Goal: Check status: Check status

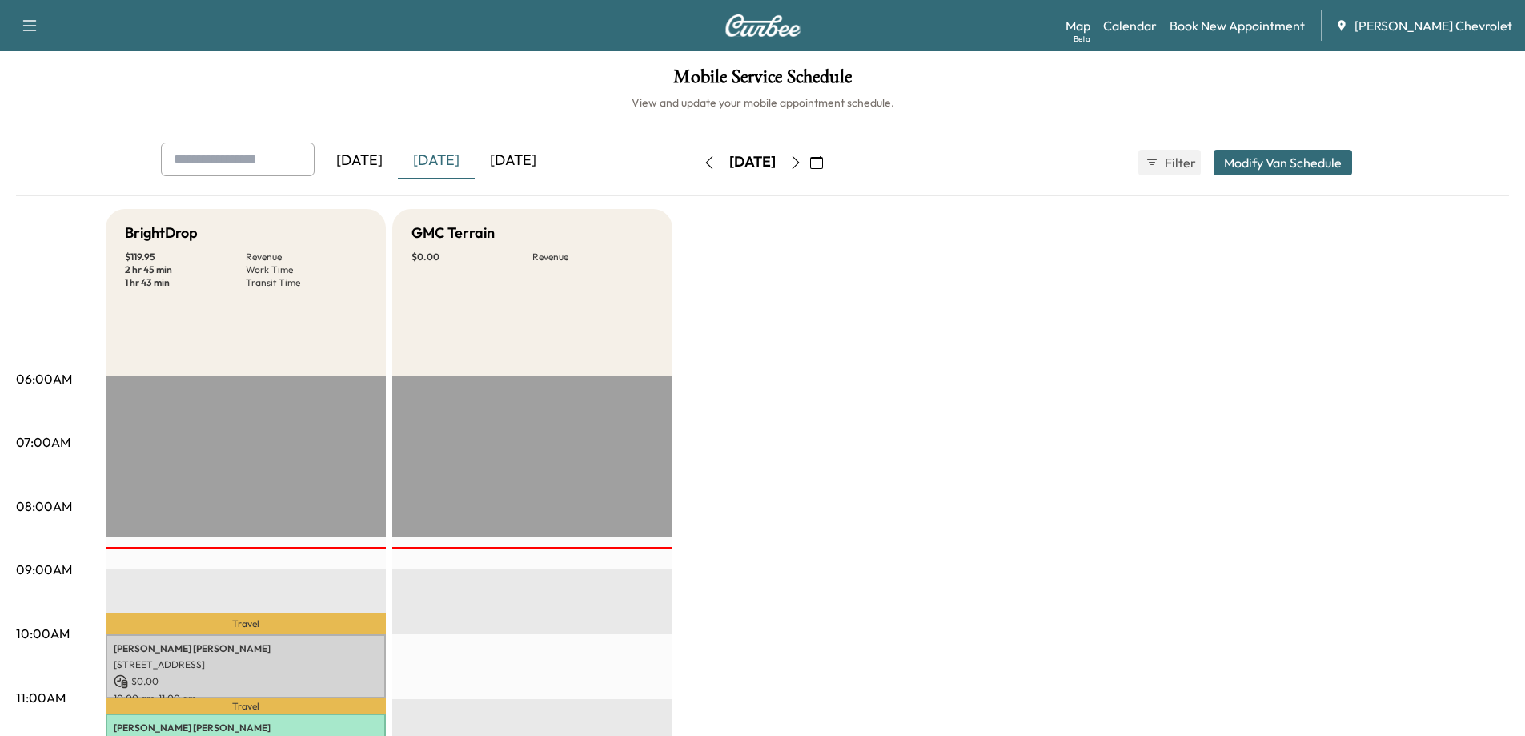
click at [522, 160] on div "[DATE]" at bounding box center [513, 160] width 77 height 37
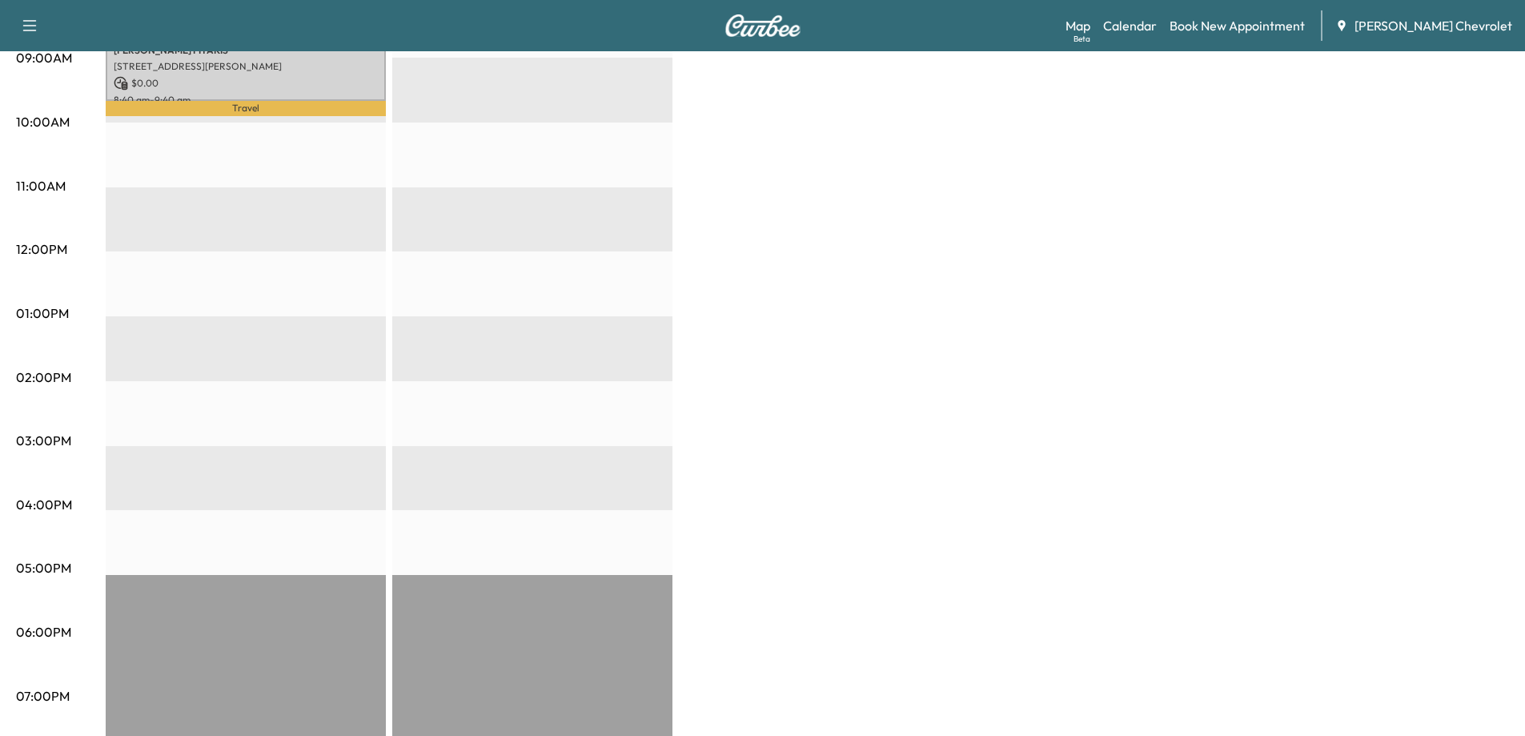
scroll to position [240, 0]
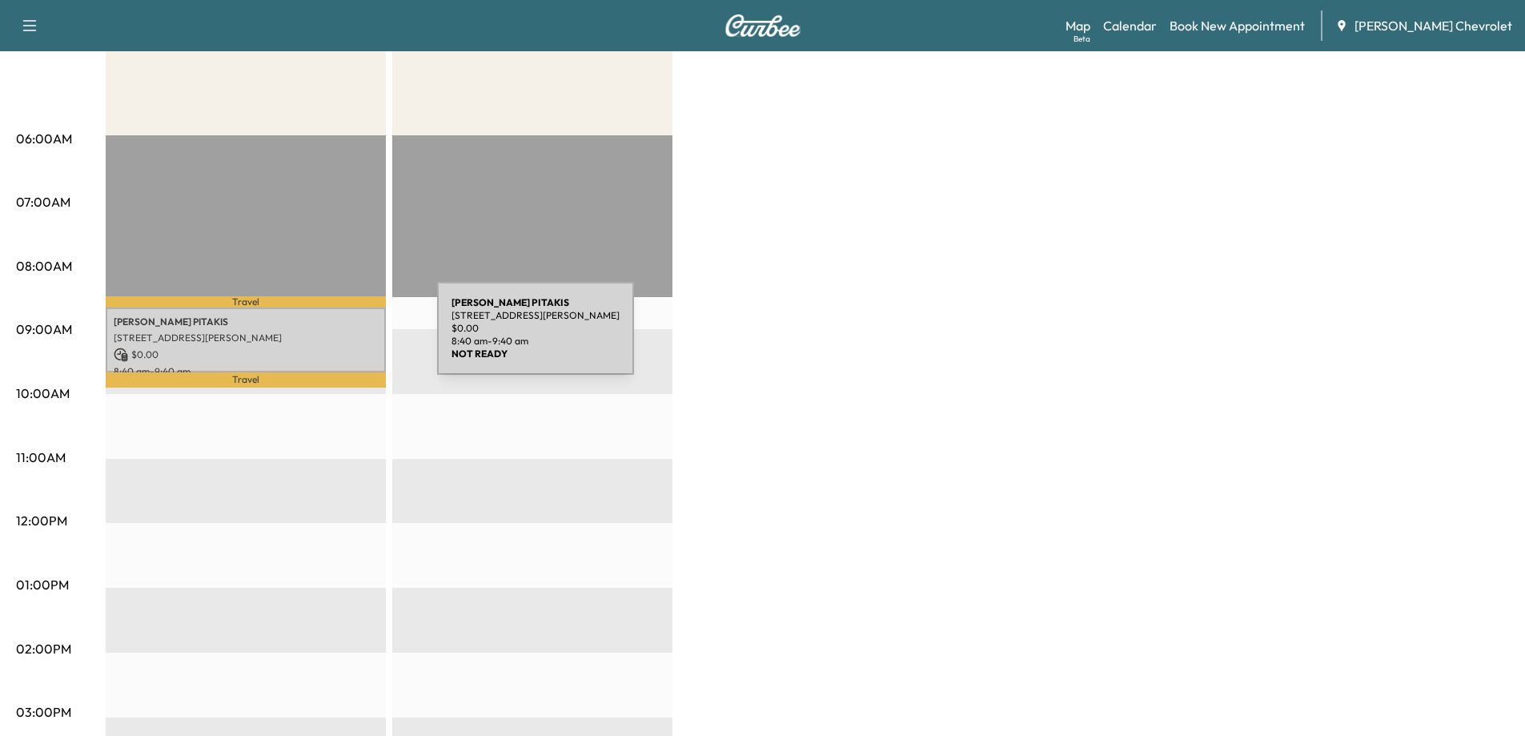
click at [317, 338] on p "[STREET_ADDRESS][PERSON_NAME]" at bounding box center [246, 337] width 264 height 13
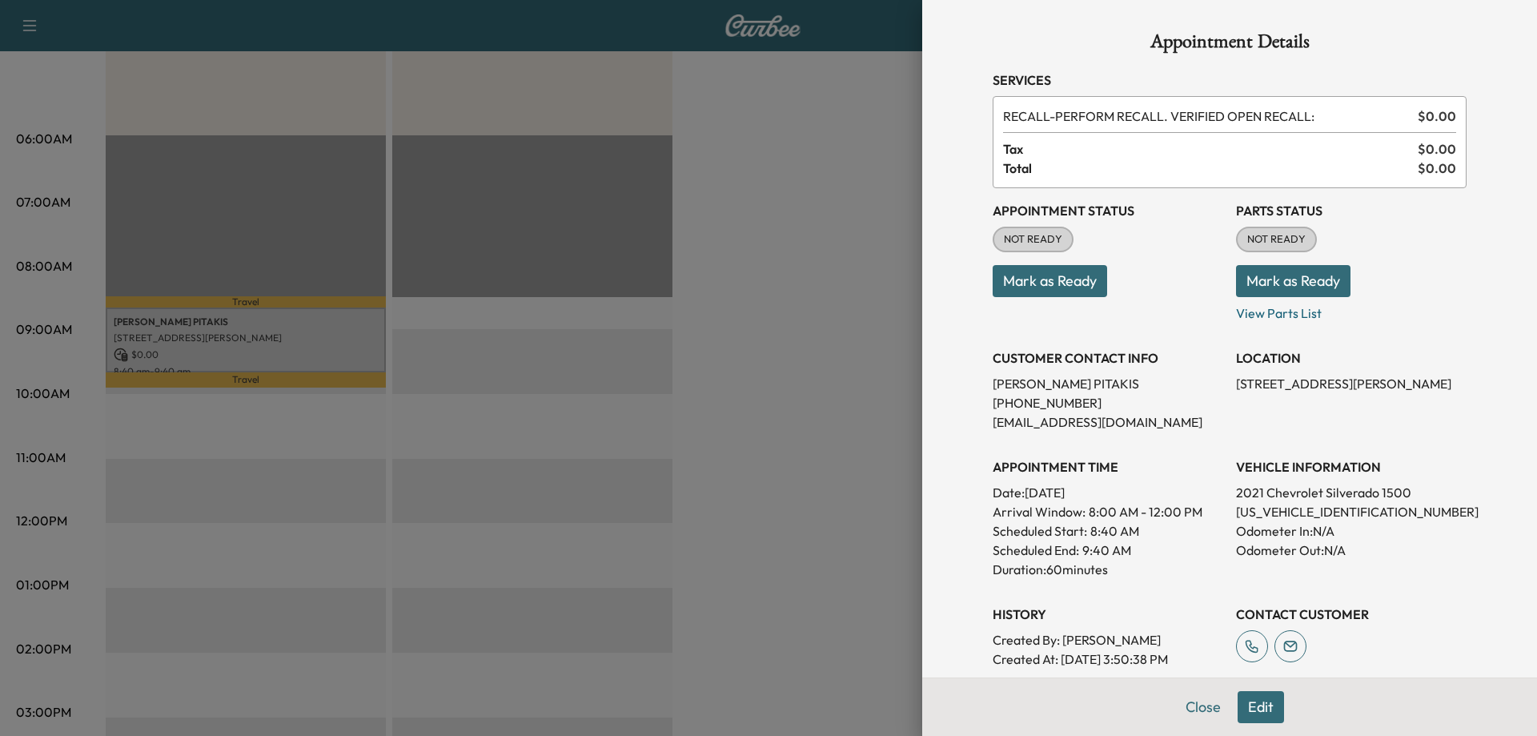
click at [784, 428] on div at bounding box center [768, 368] width 1537 height 736
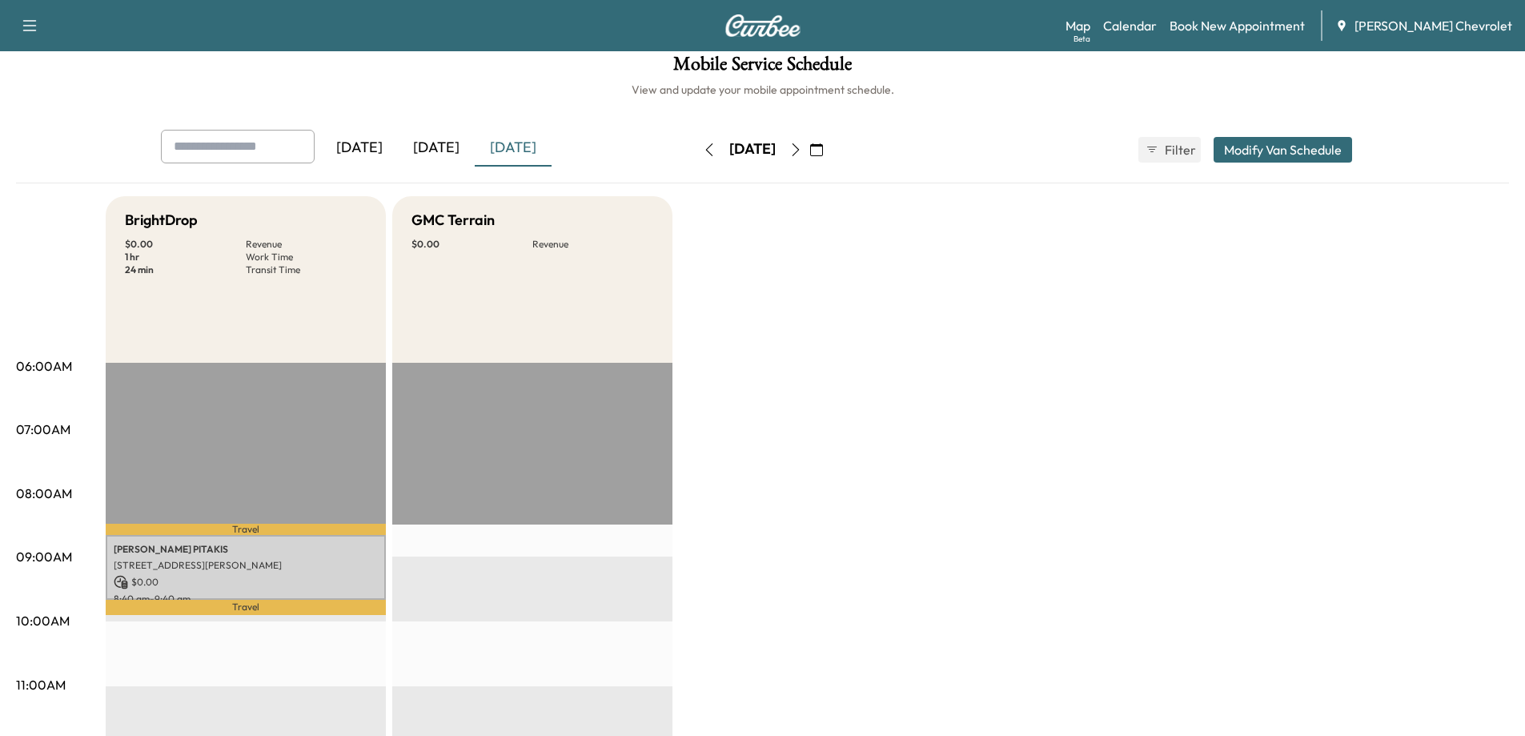
scroll to position [0, 0]
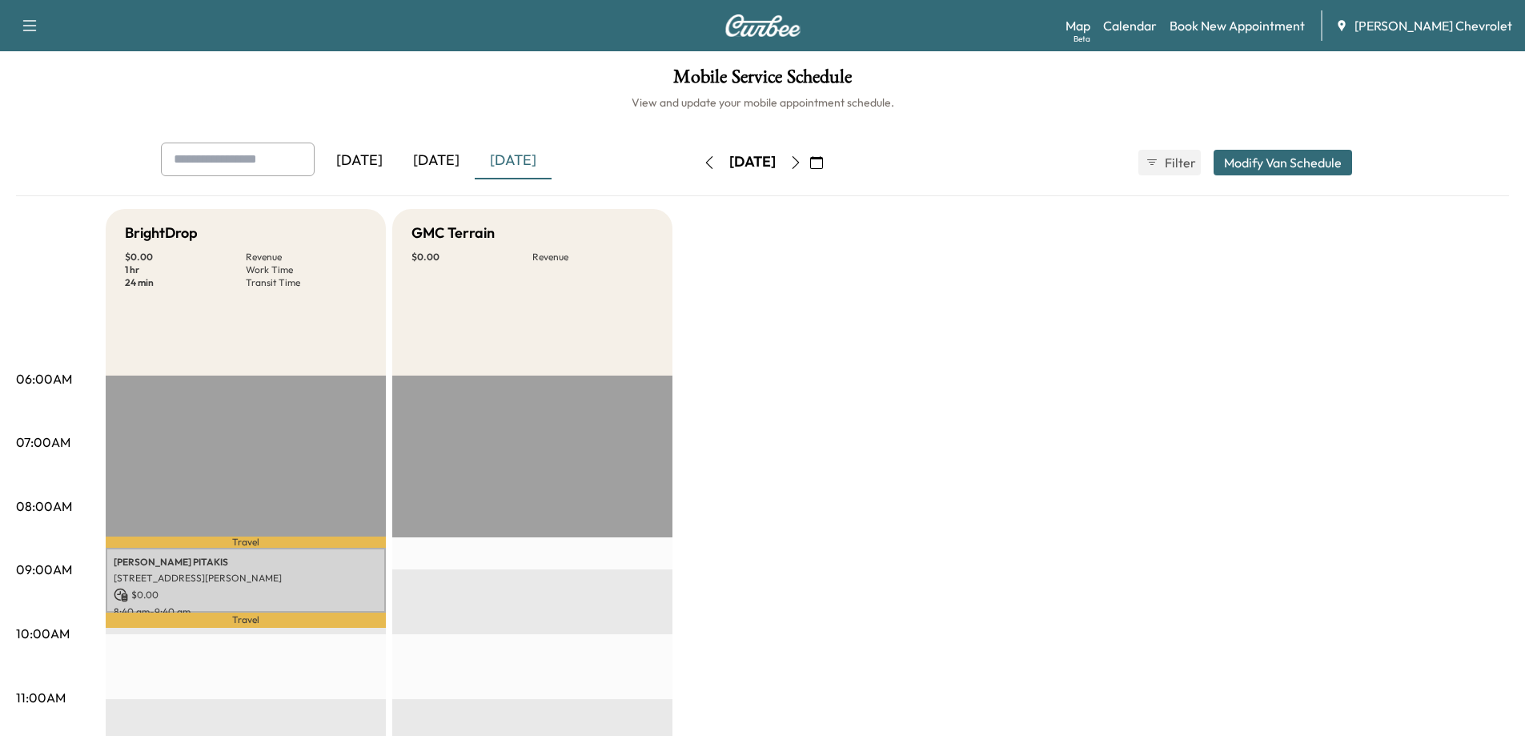
click at [802, 166] on icon "button" at bounding box center [795, 162] width 13 height 13
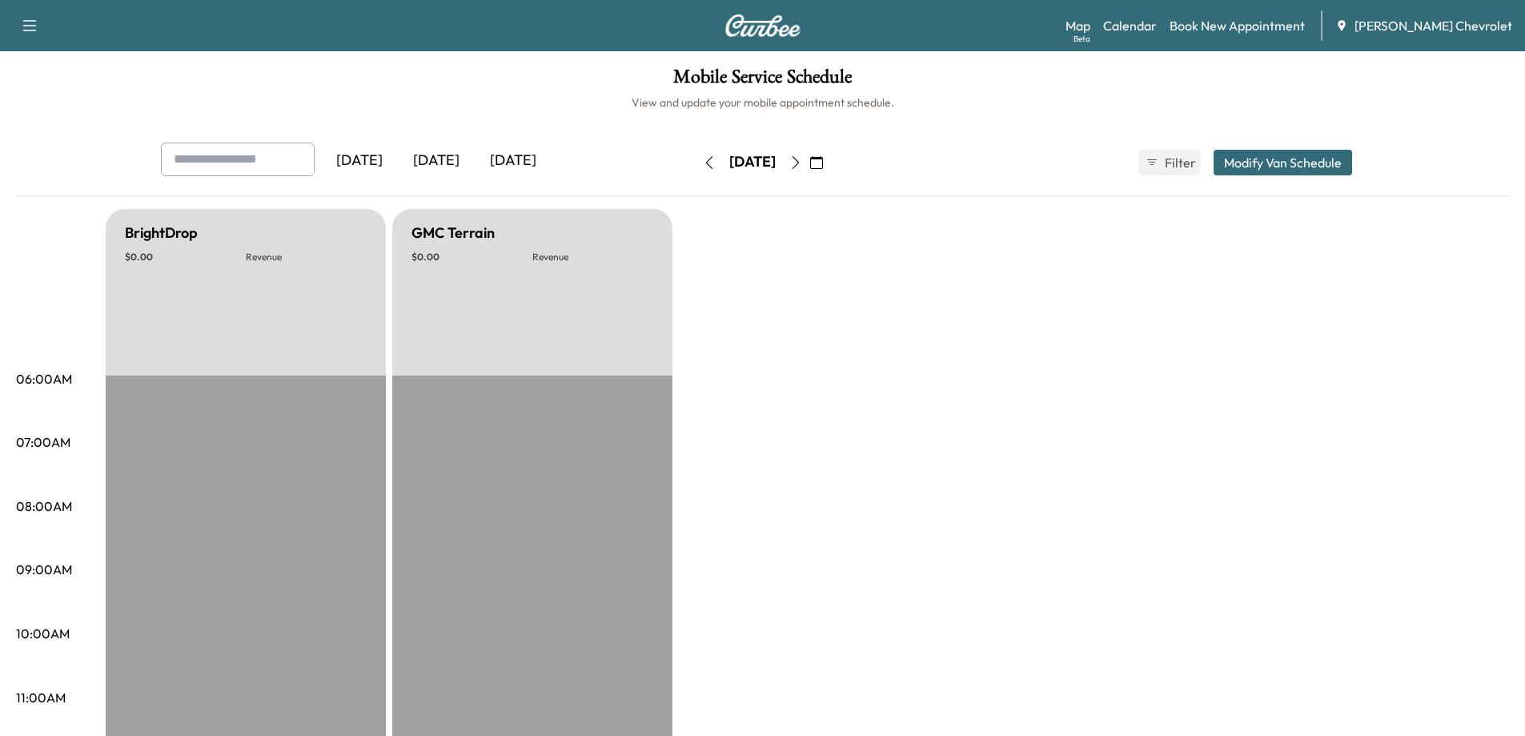
click at [802, 160] on icon "button" at bounding box center [795, 162] width 13 height 13
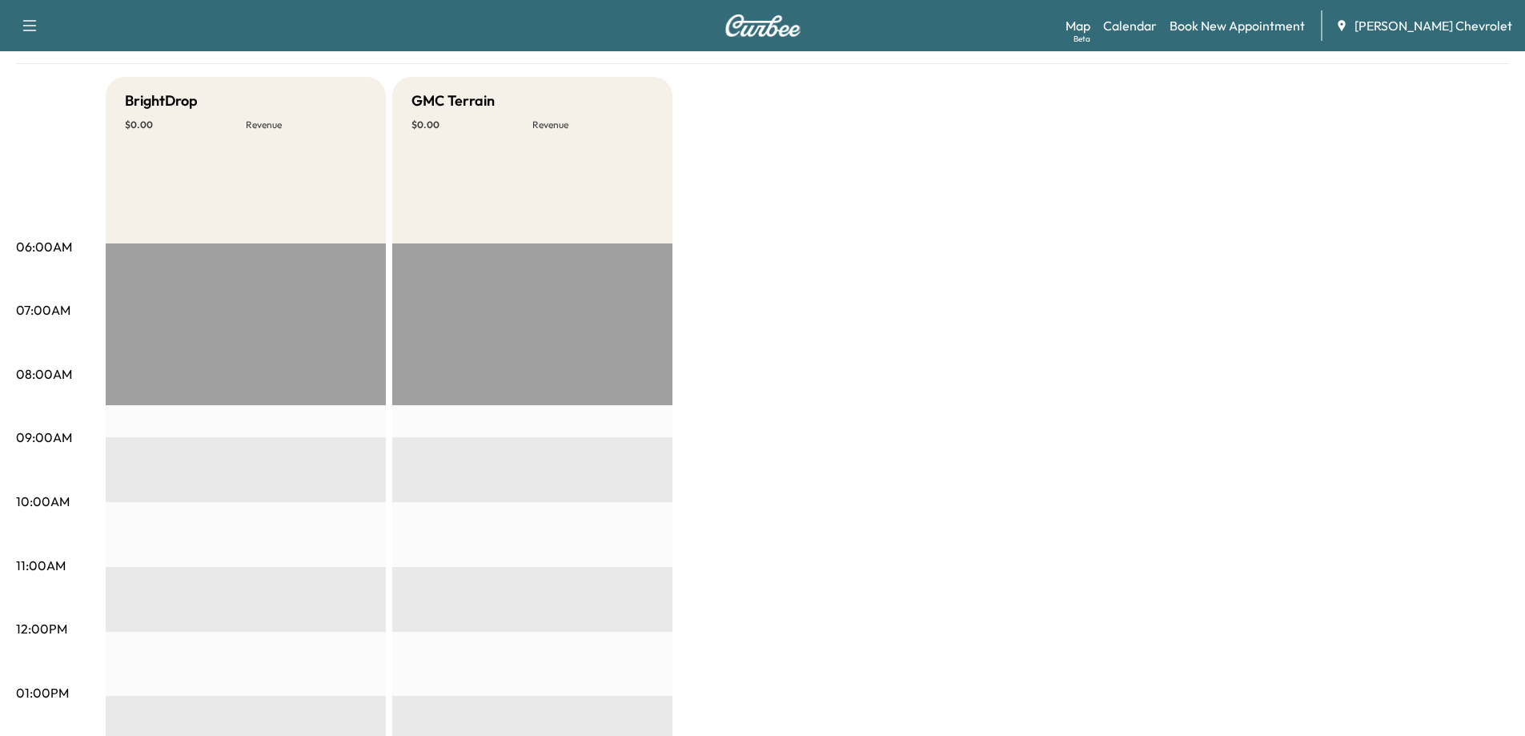
scroll to position [160, 0]
